Goal: Task Accomplishment & Management: Manage account settings

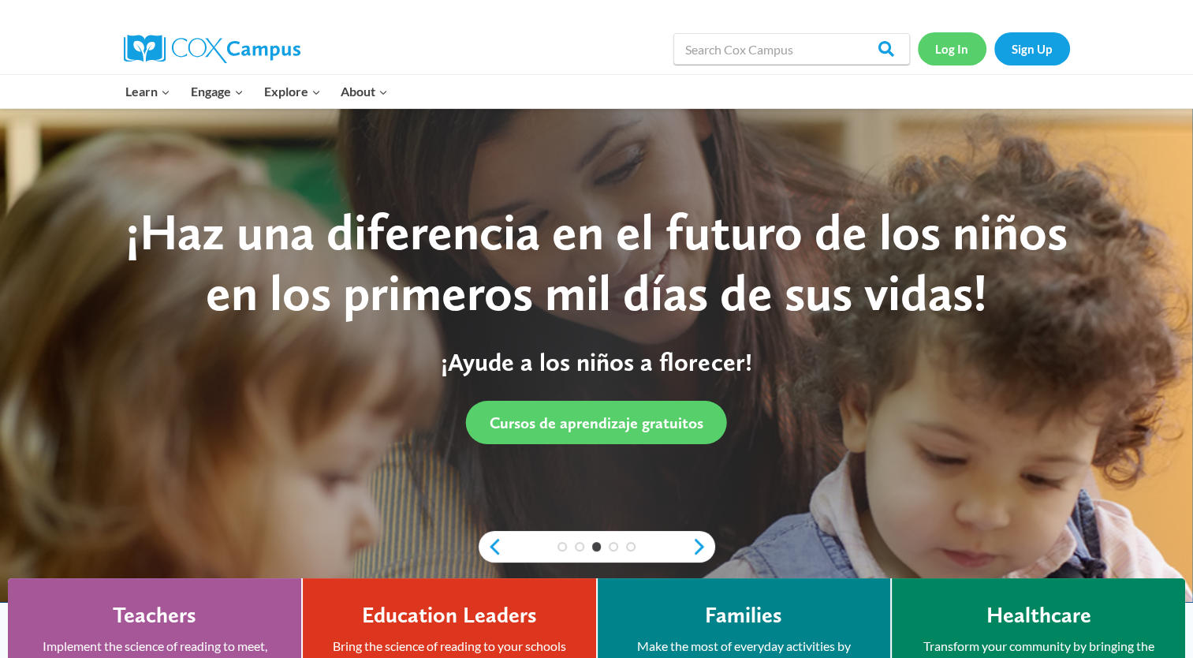
click at [964, 48] on link "Log In" at bounding box center [952, 48] width 69 height 32
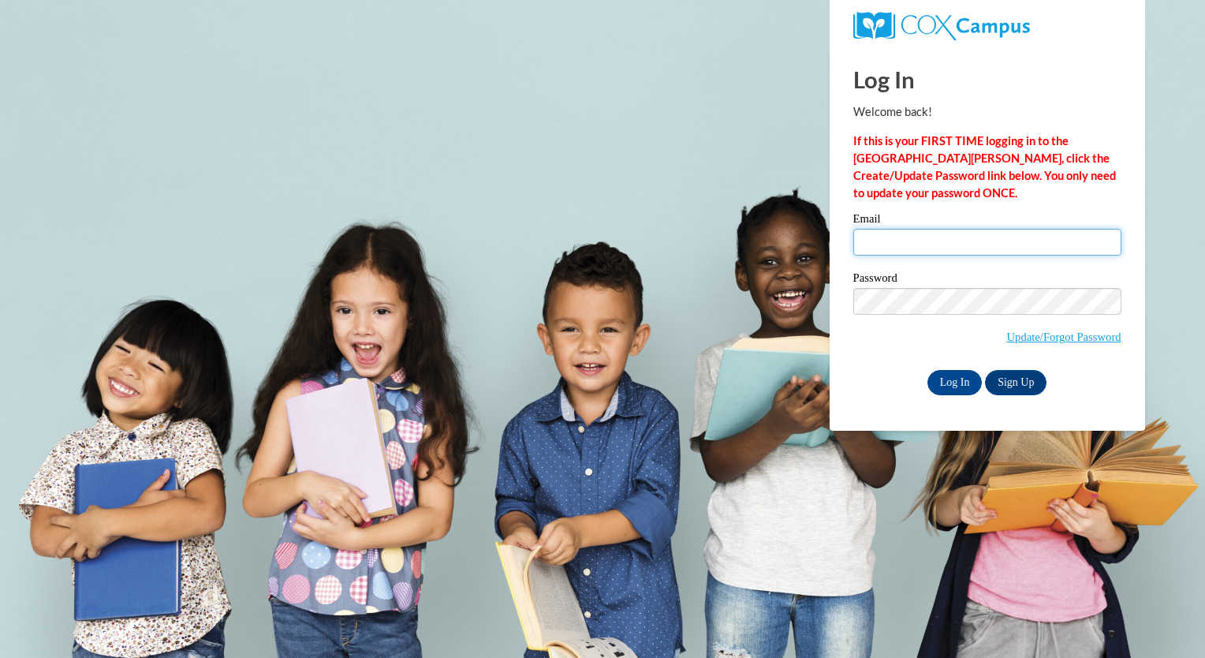
click at [901, 237] on input "Email" at bounding box center [987, 242] width 268 height 27
type input "[EMAIL_ADDRESS][DOMAIN_NAME]"
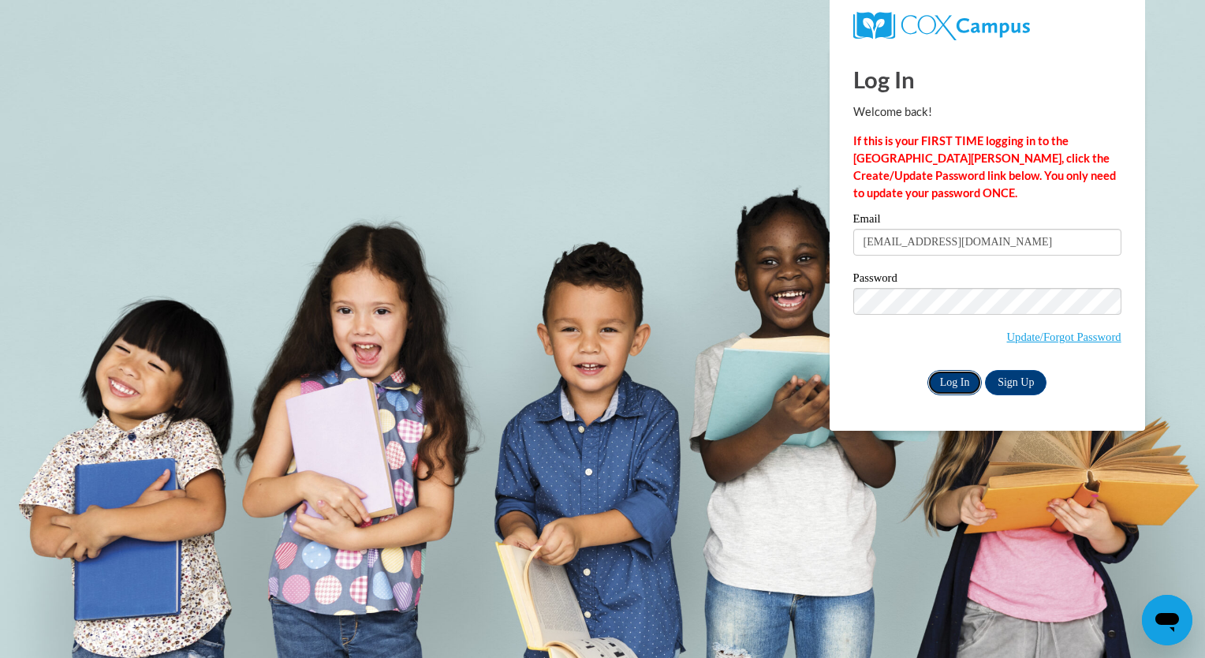
click at [946, 383] on input "Log In" at bounding box center [955, 382] width 55 height 25
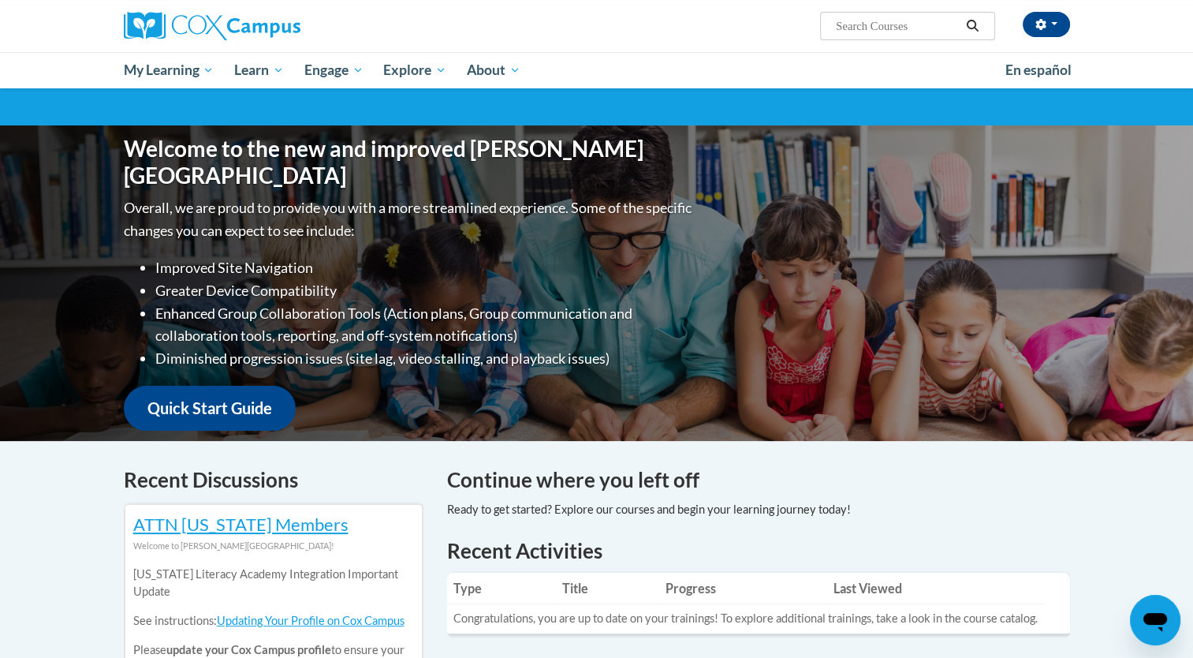
scroll to position [112, 0]
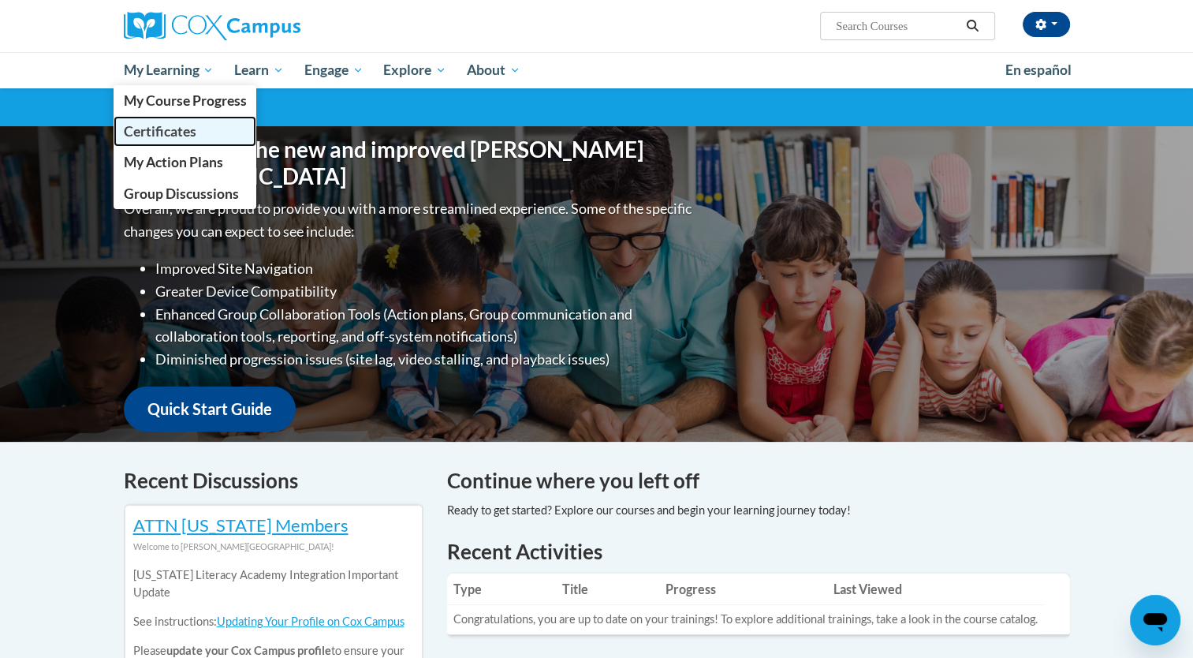
click at [183, 135] on span "Certificates" at bounding box center [159, 131] width 73 height 17
